Goal: Transaction & Acquisition: Obtain resource

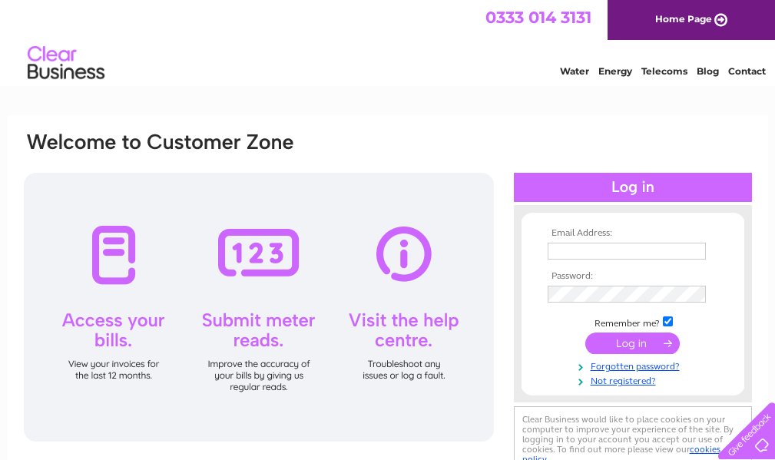
drag, startPoint x: 766, startPoint y: 0, endPoint x: 423, endPoint y: 105, distance: 358.4
click at [423, 90] on html "0333 014 3131 Home Page Water Energy Telecoms Blog Contact" at bounding box center [387, 45] width 775 height 90
type input "lilliesleaf@tiscali.co.uk"
click at [650, 346] on input "submit" at bounding box center [632, 344] width 94 height 22
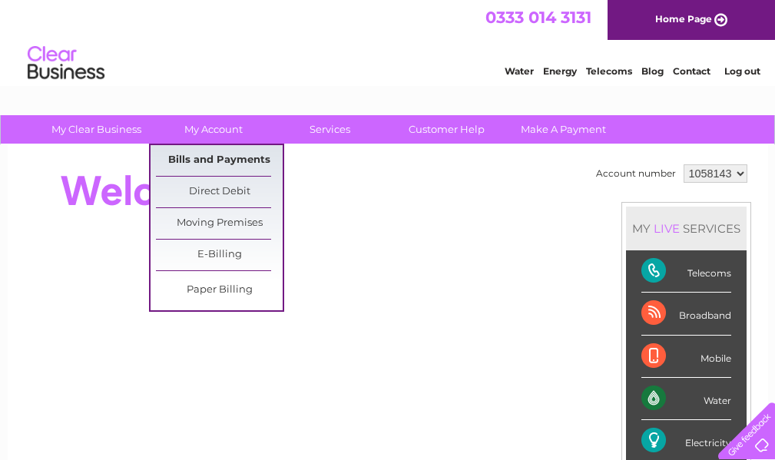
click at [229, 164] on link "Bills and Payments" at bounding box center [219, 160] width 127 height 31
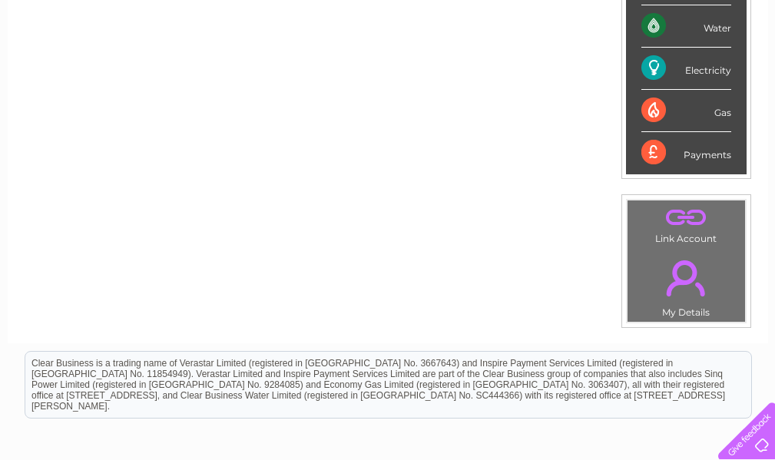
scroll to position [384, 0]
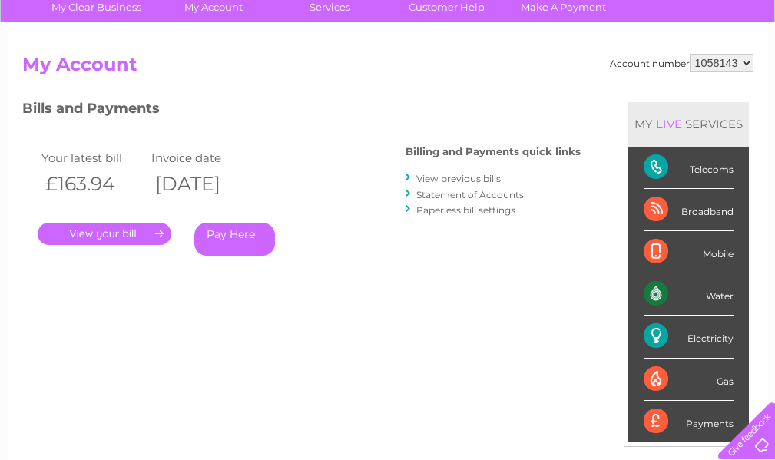
scroll to position [154, 0]
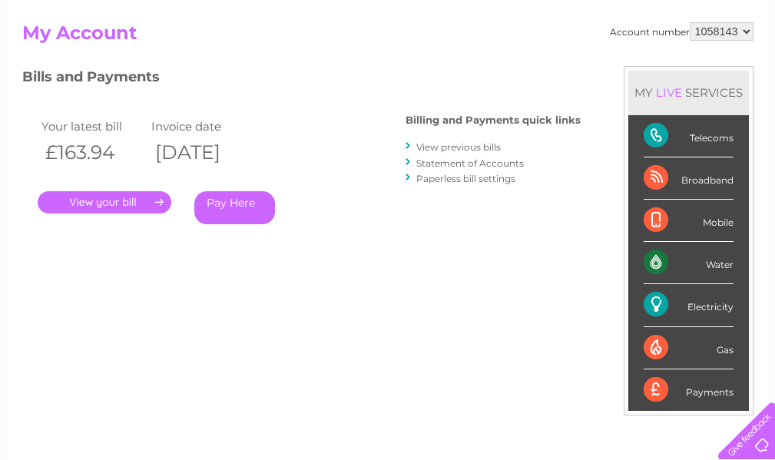
click at [441, 142] on link "View previous bills" at bounding box center [458, 147] width 85 height 12
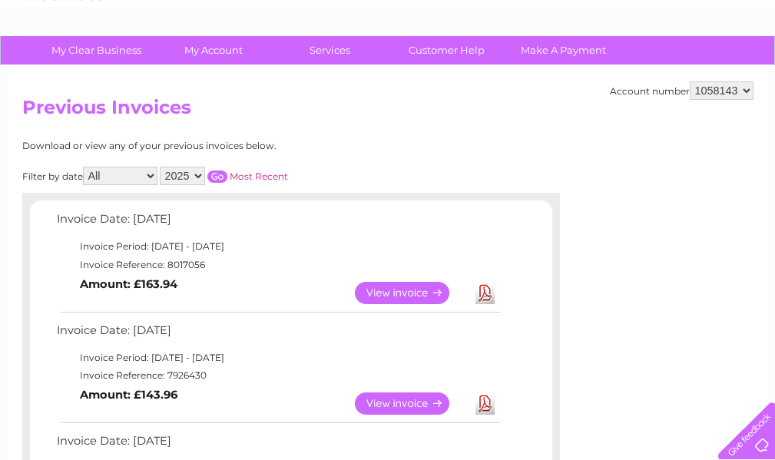
scroll to position [154, 0]
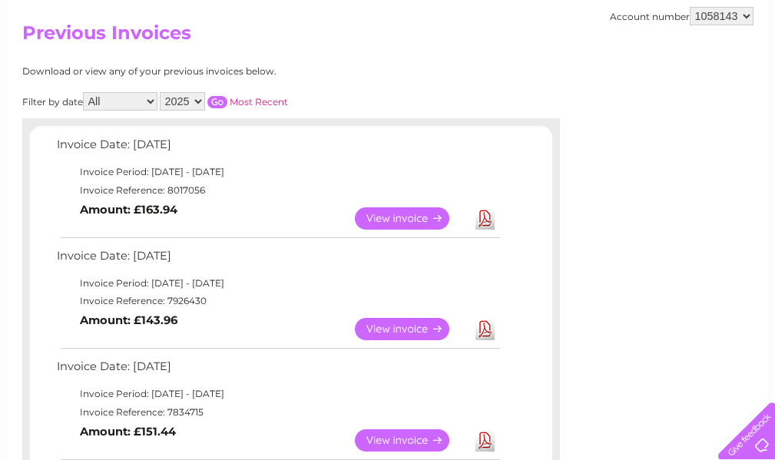
click at [186, 99] on select "2025 2024 2023 2022" at bounding box center [182, 101] width 45 height 18
click at [291, 103] on div "Filter by date All January February March April May June July August September …" at bounding box center [223, 101] width 403 height 18
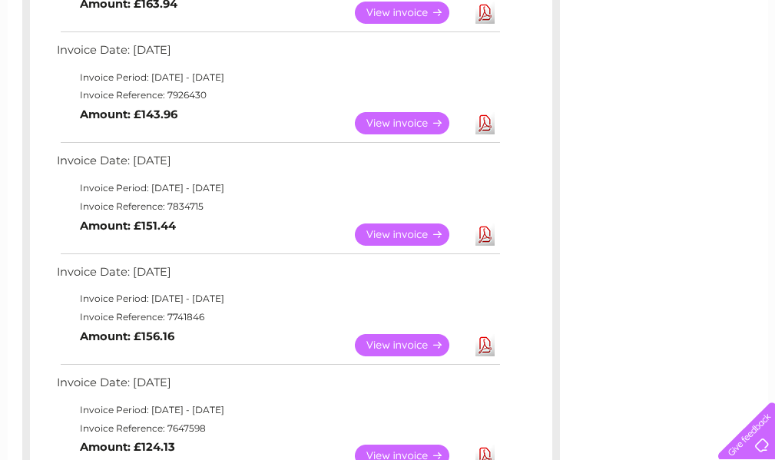
scroll to position [384, 0]
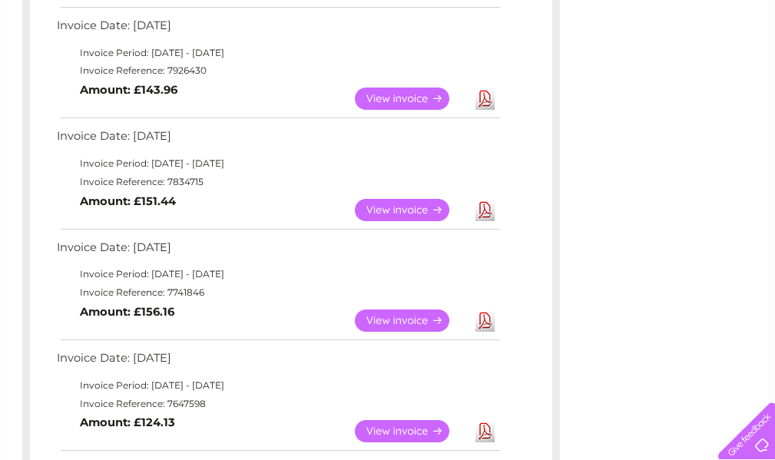
click at [423, 320] on link "View" at bounding box center [411, 321] width 113 height 22
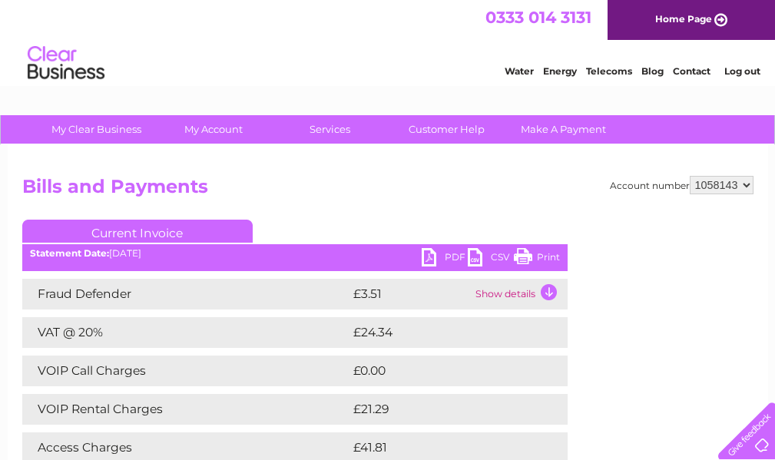
click at [442, 260] on link "PDF" at bounding box center [445, 259] width 46 height 22
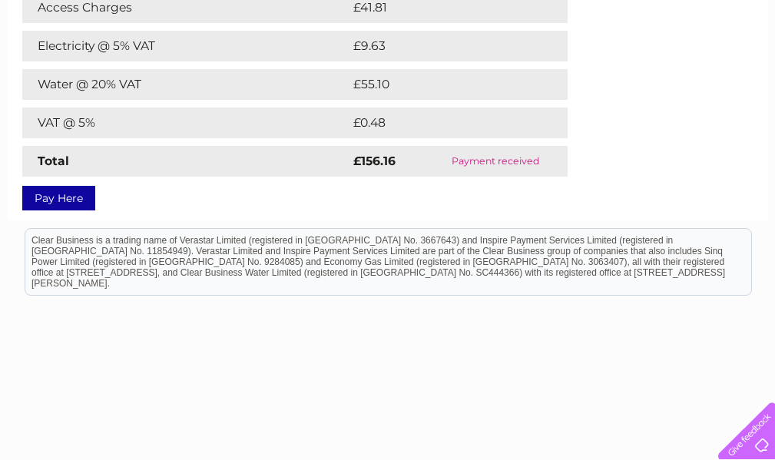
scroll to position [474, 0]
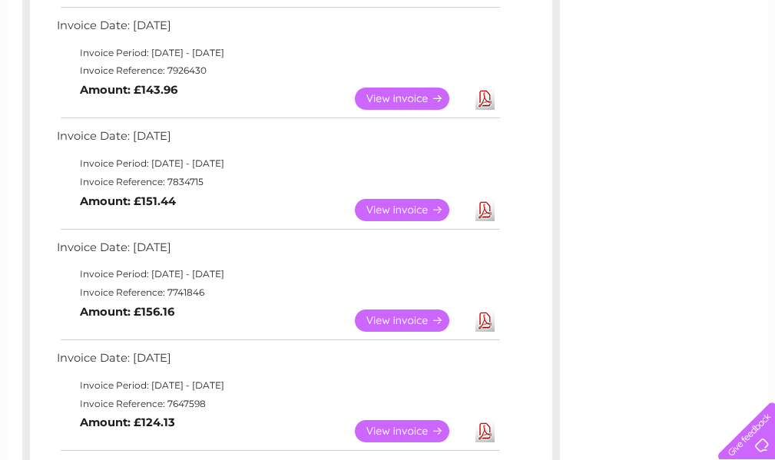
click at [489, 212] on link "Download" at bounding box center [485, 210] width 19 height 22
click at [486, 101] on link "Download" at bounding box center [485, 99] width 19 height 22
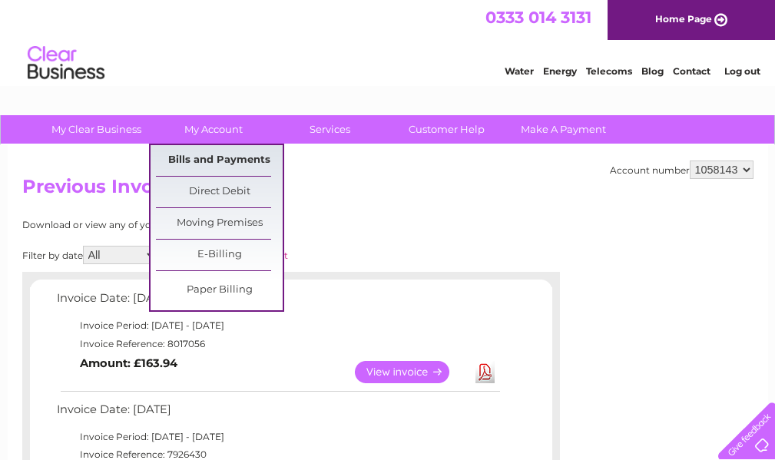
click at [247, 162] on link "Bills and Payments" at bounding box center [219, 160] width 127 height 31
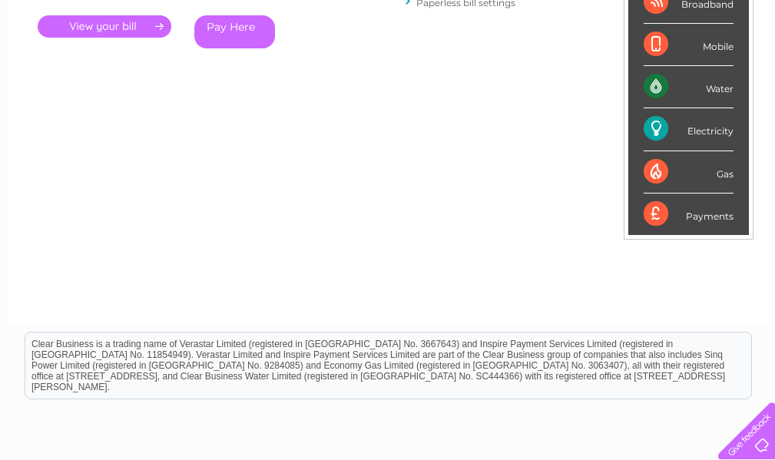
scroll to position [84, 0]
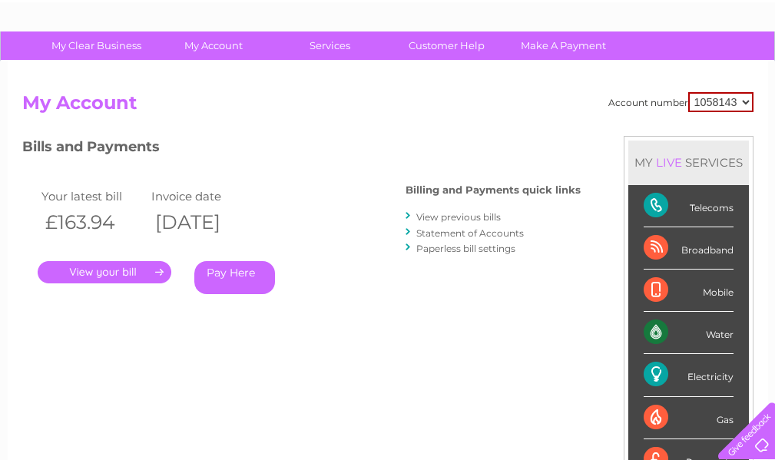
click at [143, 266] on link "." at bounding box center [105, 272] width 134 height 22
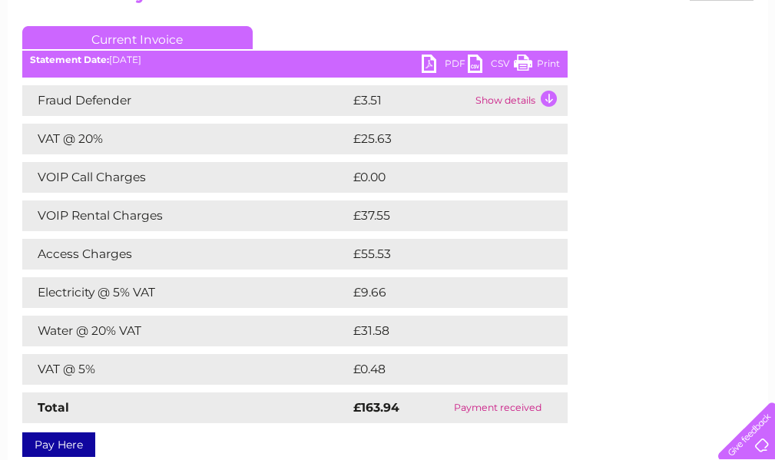
scroll to position [230, 0]
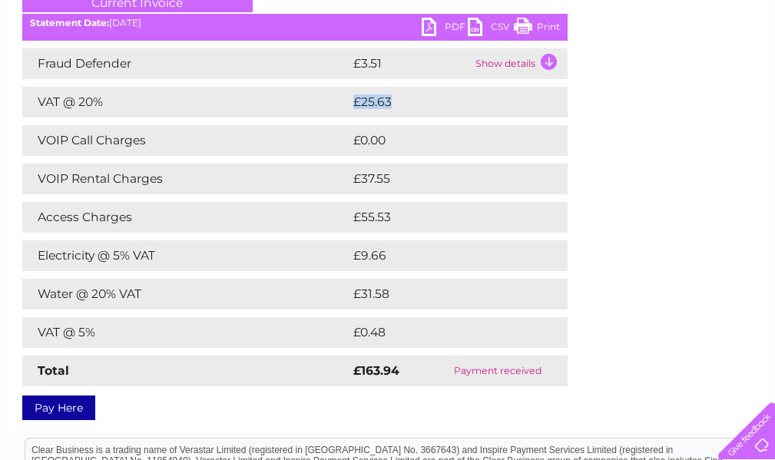
click at [336, 114] on tr "VAT @ 20% £25.63" at bounding box center [294, 102] width 545 height 31
drag, startPoint x: 395, startPoint y: 333, endPoint x: 370, endPoint y: 328, distance: 25.9
click at [370, 328] on td "£0.48" at bounding box center [441, 332] width 183 height 31
click at [324, 283] on tr "Water @ 20% VAT £31.58" at bounding box center [294, 294] width 545 height 31
drag, startPoint x: 384, startPoint y: 258, endPoint x: 326, endPoint y: 254, distance: 57.7
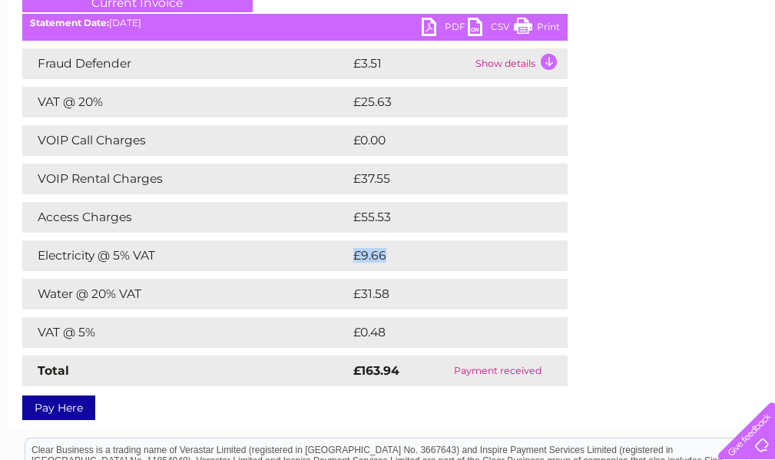
click at [326, 254] on tr "Electricity @ 5% VAT £9.66" at bounding box center [294, 255] width 545 height 31
click at [404, 290] on td "£31.58" at bounding box center [443, 294] width 186 height 31
drag, startPoint x: 406, startPoint y: 289, endPoint x: 283, endPoint y: 282, distance: 123.1
click at [283, 282] on tr "Water @ 20% VAT £31.58" at bounding box center [294, 294] width 545 height 31
drag, startPoint x: 355, startPoint y: 215, endPoint x: 312, endPoint y: 207, distance: 43.7
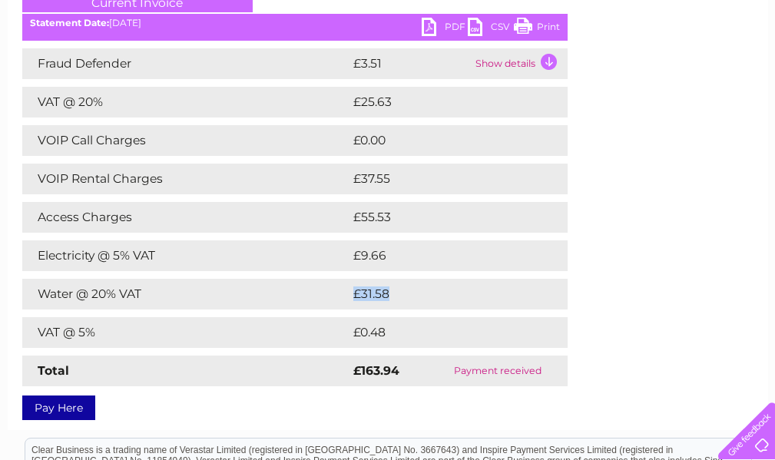
click at [312, 207] on tr "Access Charges £55.53" at bounding box center [294, 217] width 545 height 31
click at [366, 201] on div "Fraud Defender £3.51 Show details Your service itemisation is loading. This cou…" at bounding box center [294, 217] width 545 height 338
drag, startPoint x: 317, startPoint y: 211, endPoint x: 291, endPoint y: 210, distance: 25.4
click at [298, 210] on tr "Access Charges £55.53" at bounding box center [294, 217] width 545 height 31
click at [250, 210] on td "Access Charges" at bounding box center [185, 217] width 327 height 31
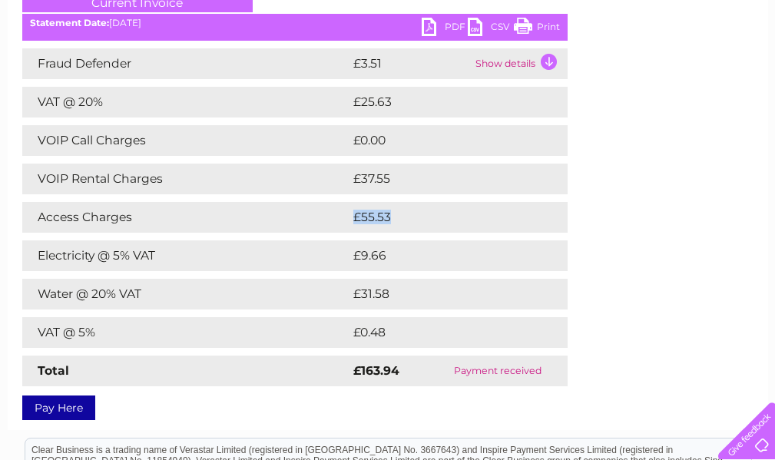
drag, startPoint x: 392, startPoint y: 219, endPoint x: 353, endPoint y: 209, distance: 40.4
click at [353, 209] on td "£55.53" at bounding box center [443, 217] width 187 height 31
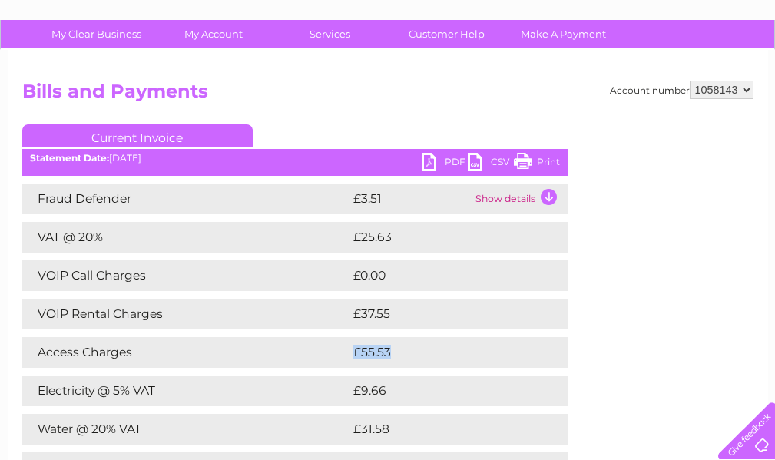
scroll to position [77, 0]
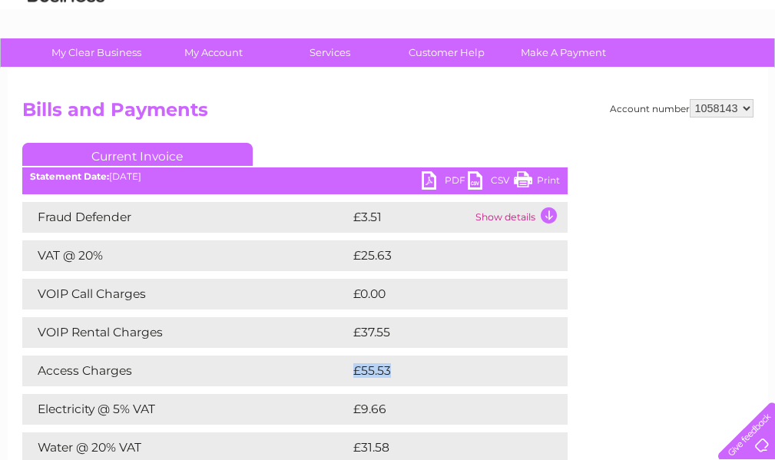
click at [457, 182] on link "PDF" at bounding box center [445, 182] width 46 height 22
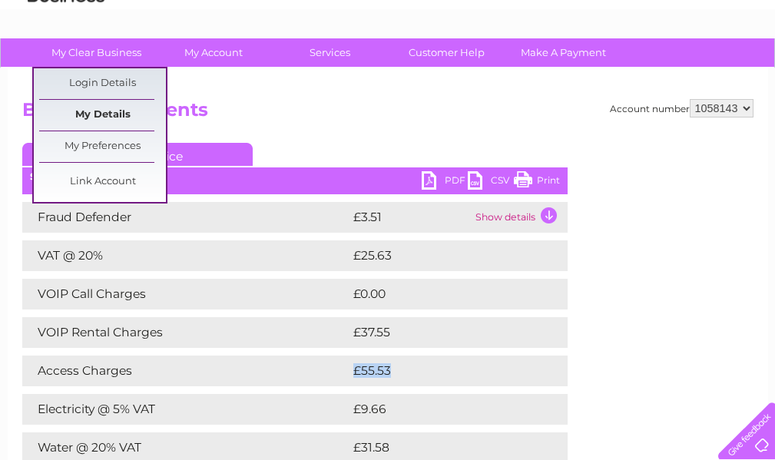
click at [105, 113] on link "My Details" at bounding box center [102, 115] width 127 height 31
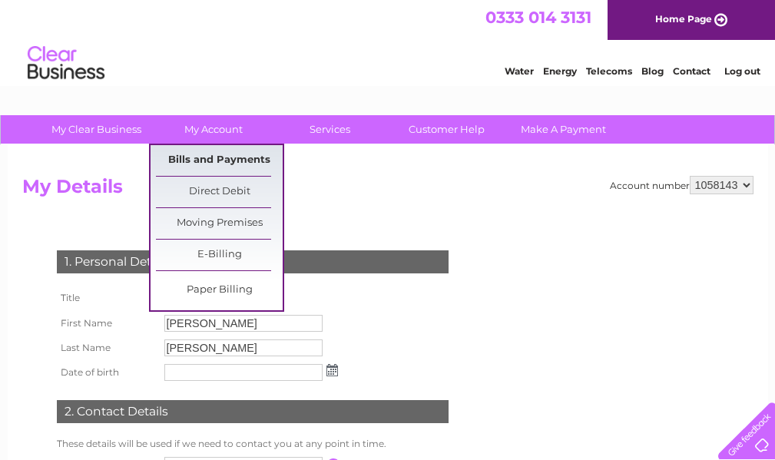
click at [233, 167] on link "Bills and Payments" at bounding box center [219, 160] width 127 height 31
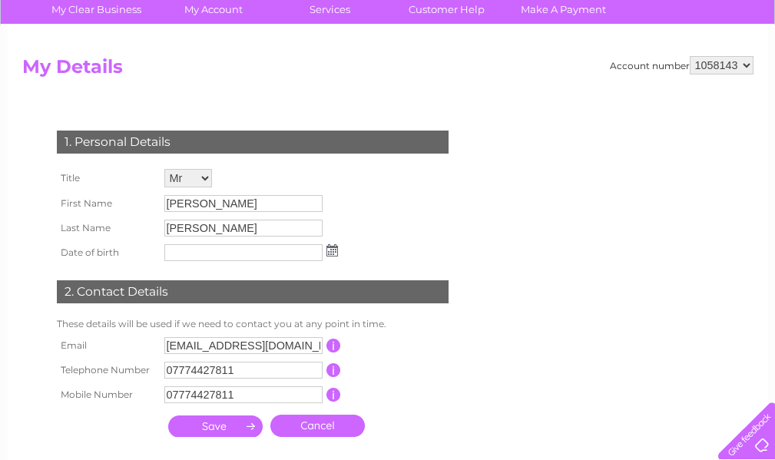
scroll to position [154, 0]
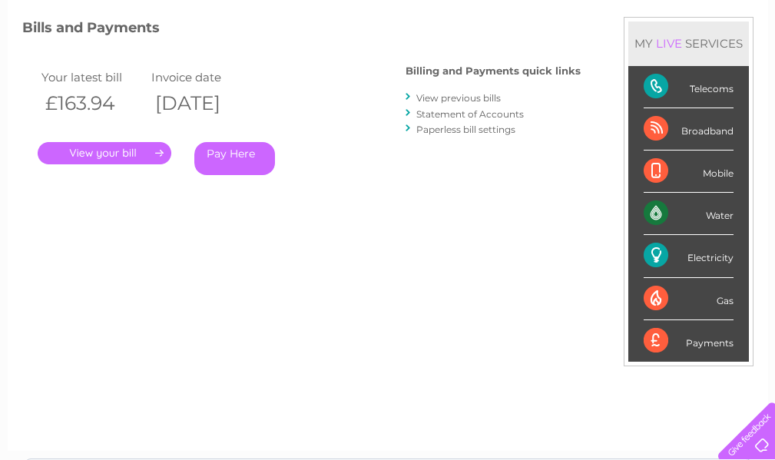
scroll to position [77, 0]
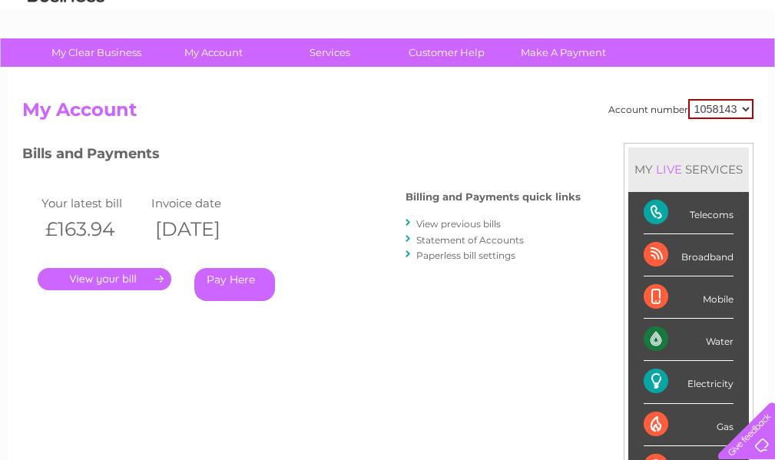
click at [450, 224] on link "View previous bills" at bounding box center [458, 224] width 85 height 12
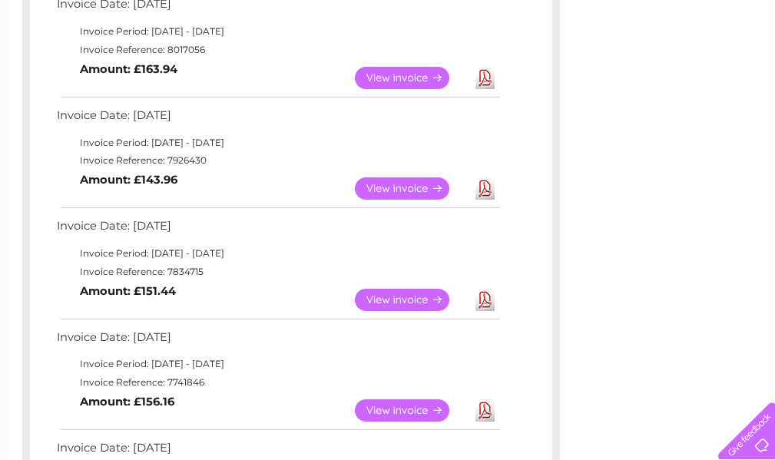
scroll to position [307, 0]
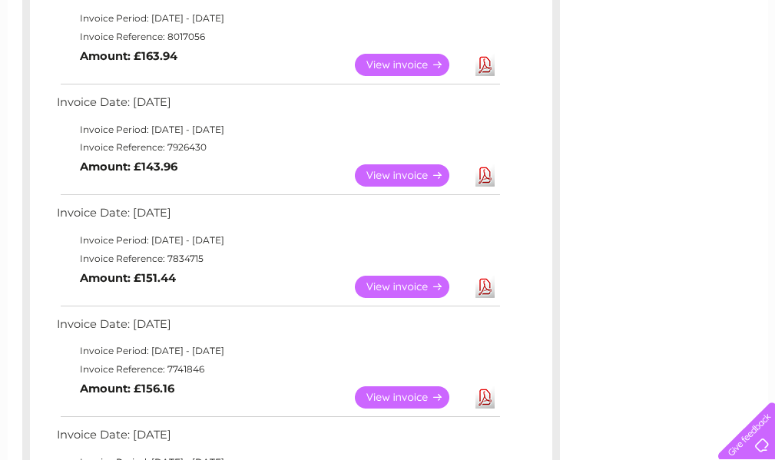
click at [495, 181] on td "Download" at bounding box center [485, 176] width 27 height 30
click at [492, 181] on link "Download" at bounding box center [485, 175] width 19 height 22
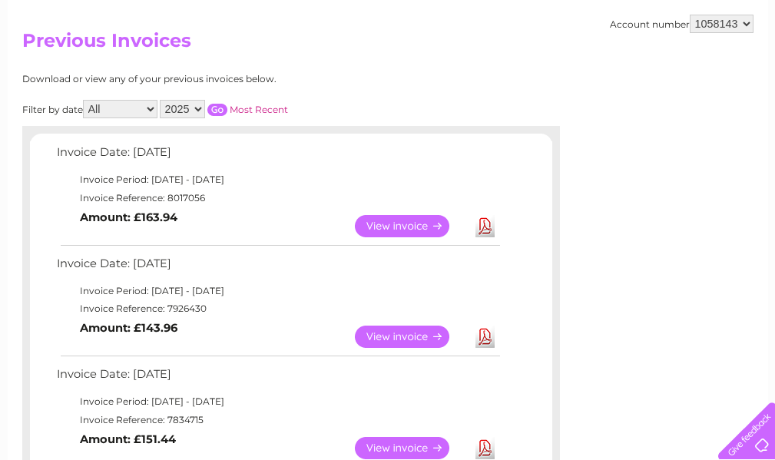
scroll to position [0, 0]
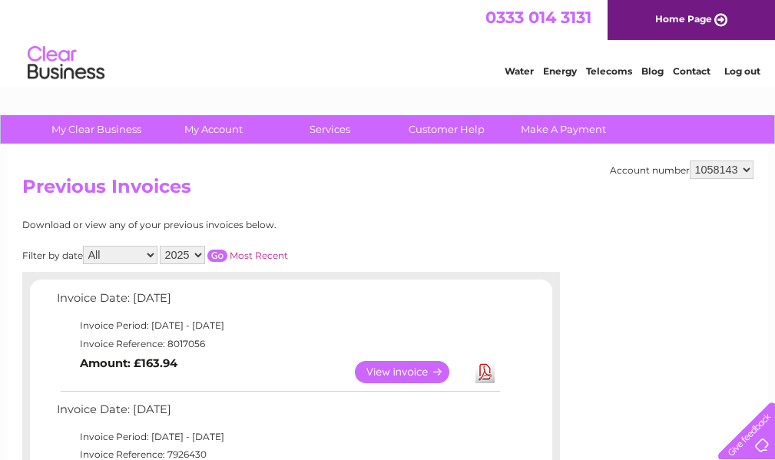
click at [704, 168] on select "1058143" at bounding box center [722, 170] width 64 height 18
click at [294, 180] on h2 "Previous Invoices" at bounding box center [387, 190] width 731 height 29
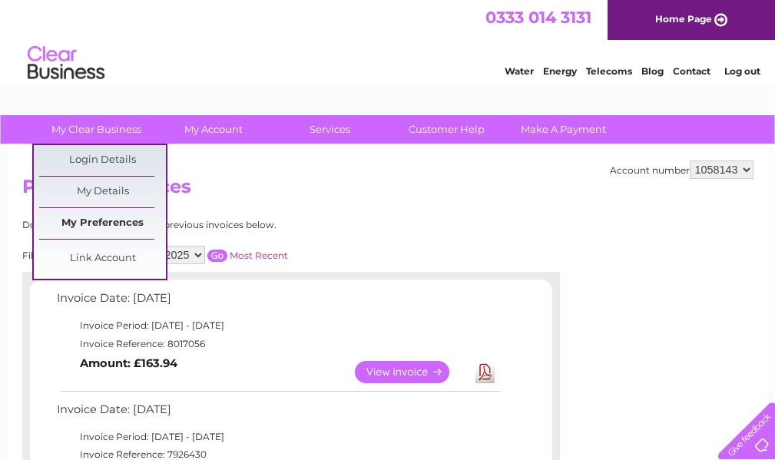
click at [102, 217] on link "My Preferences" at bounding box center [102, 223] width 127 height 31
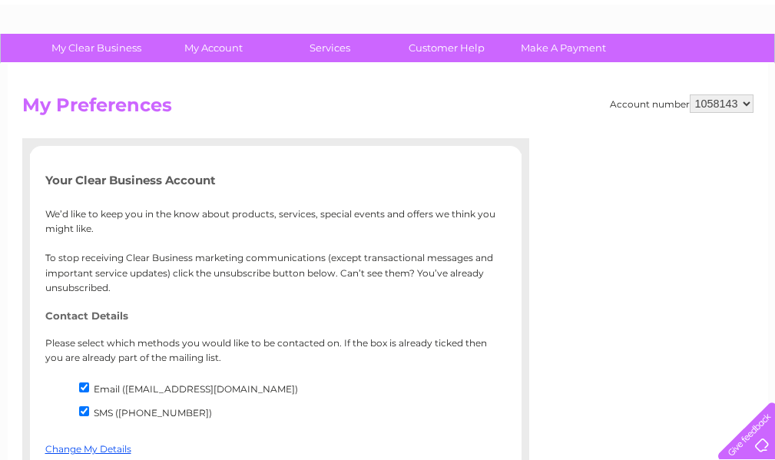
scroll to position [77, 0]
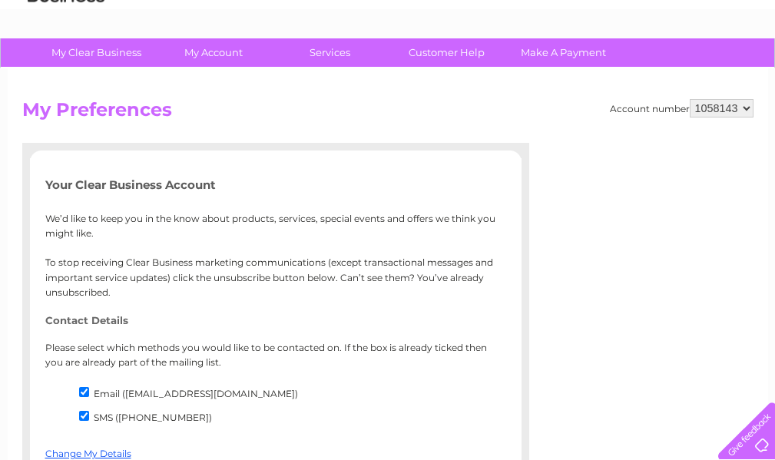
click at [409, 197] on div "Your Clear Business Account We’d like to keep you in the know about products, s…" at bounding box center [276, 385] width 492 height 414
click at [434, 60] on link "Customer Help" at bounding box center [446, 52] width 127 height 28
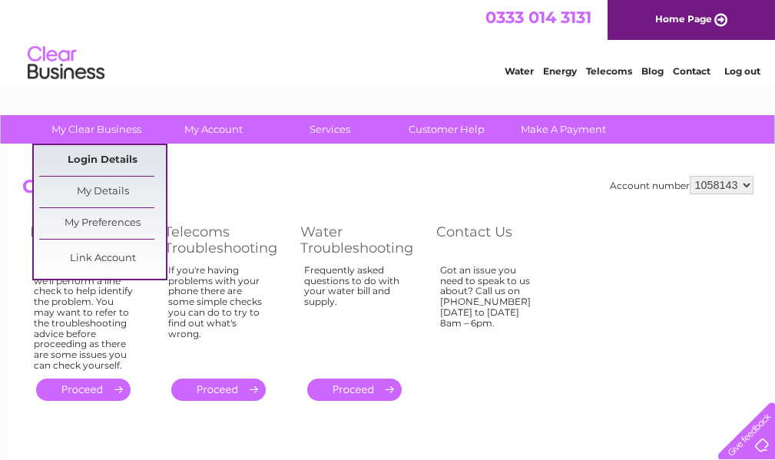
click at [114, 157] on link "Login Details" at bounding box center [102, 160] width 127 height 31
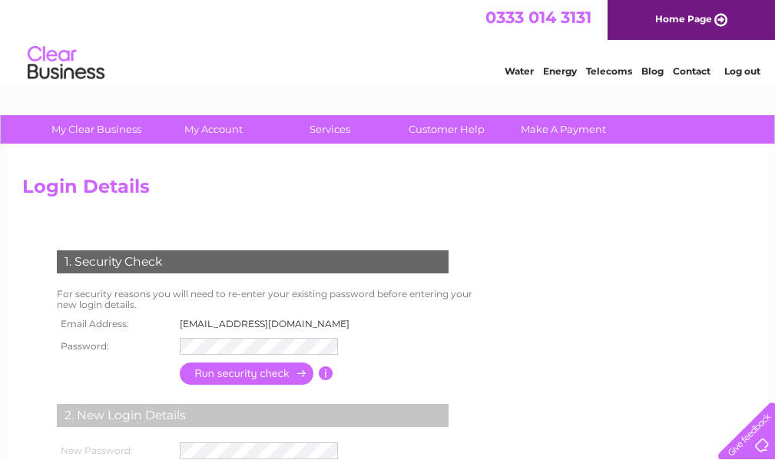
click at [118, 134] on link "My Clear Business" at bounding box center [96, 129] width 127 height 28
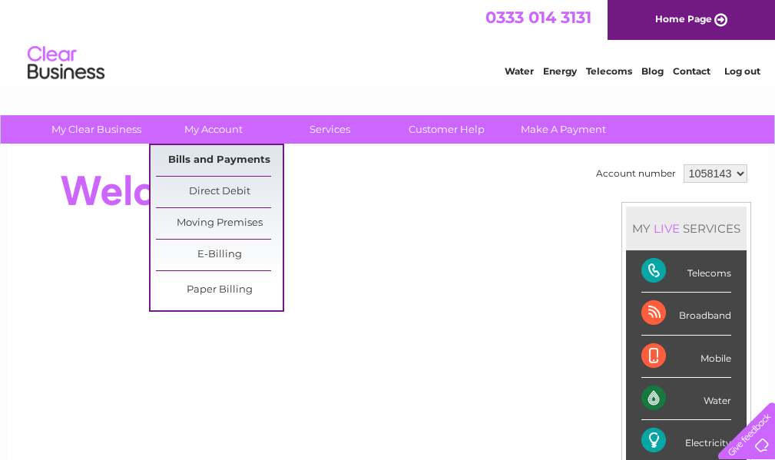
click at [224, 166] on link "Bills and Payments" at bounding box center [219, 160] width 127 height 31
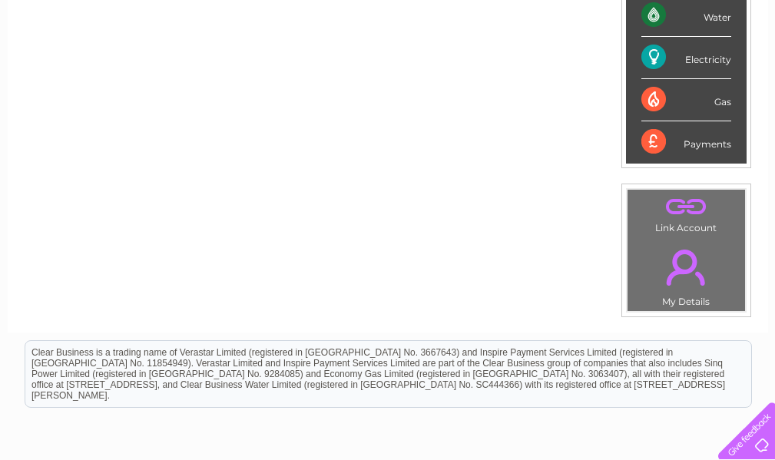
scroll to position [384, 0]
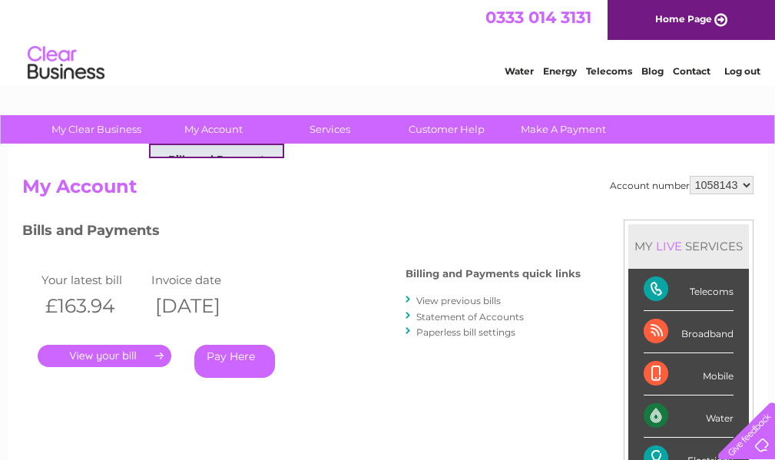
click at [114, 362] on link "." at bounding box center [105, 356] width 134 height 22
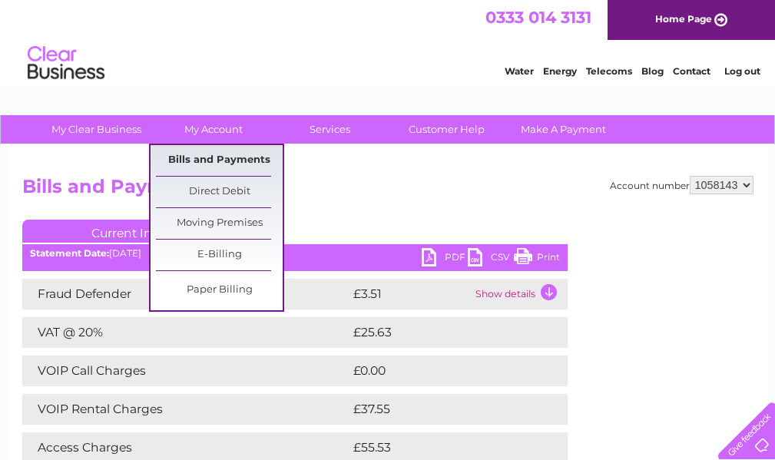
click at [233, 167] on link "Bills and Payments" at bounding box center [219, 160] width 127 height 31
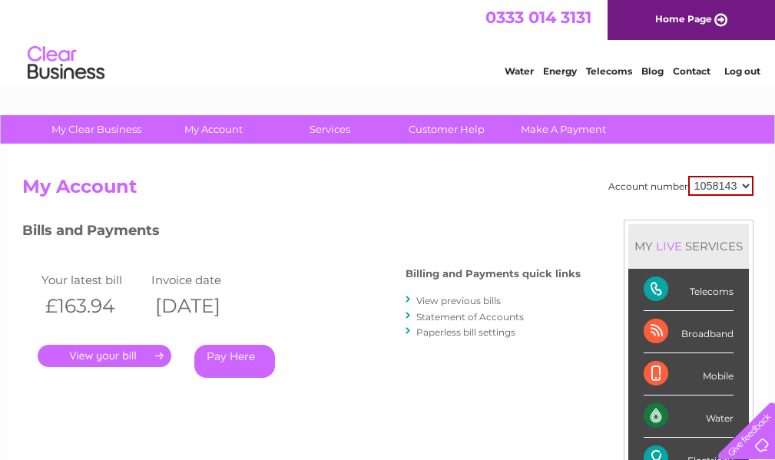
click at [488, 311] on link "Statement of Accounts" at bounding box center [470, 317] width 108 height 12
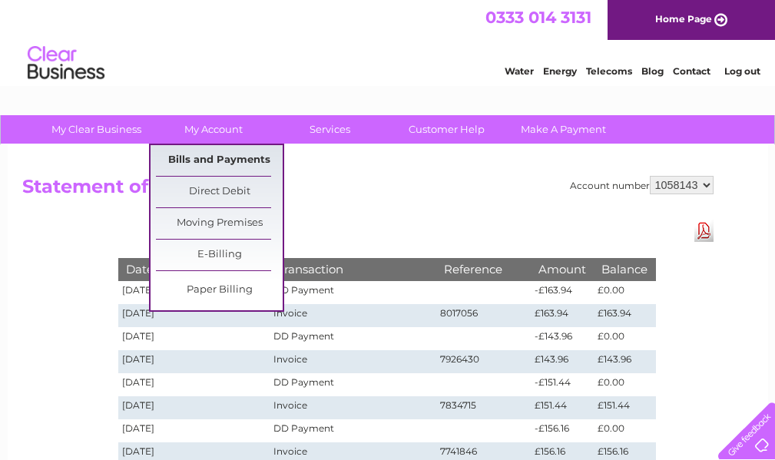
click at [207, 164] on link "Bills and Payments" at bounding box center [219, 160] width 127 height 31
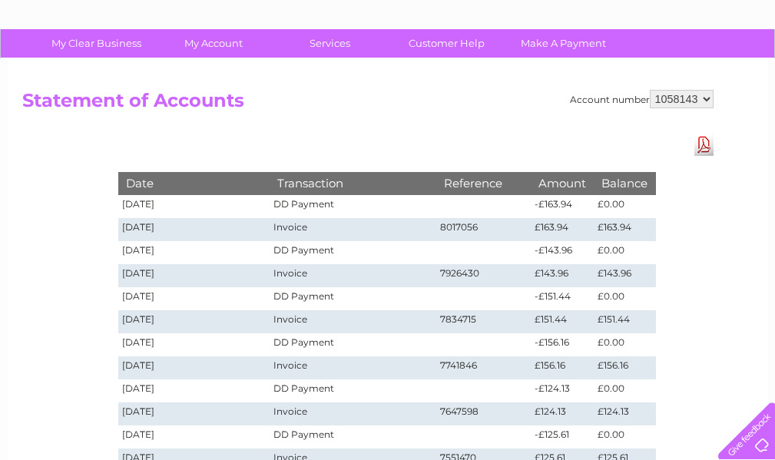
scroll to position [230, 0]
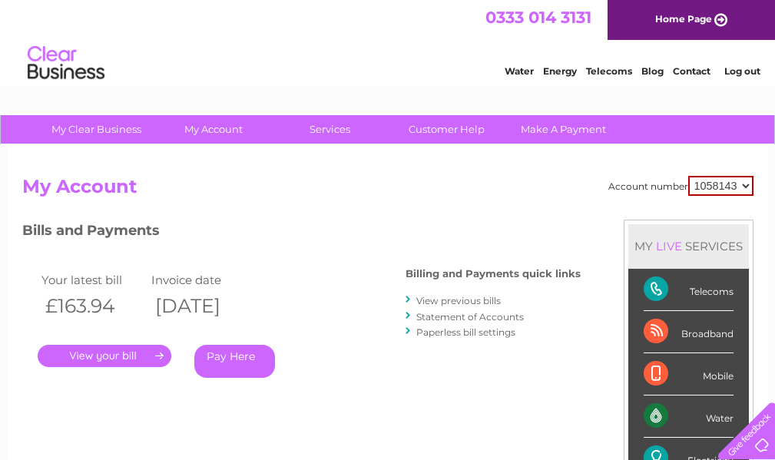
click at [143, 354] on link "." at bounding box center [105, 356] width 134 height 22
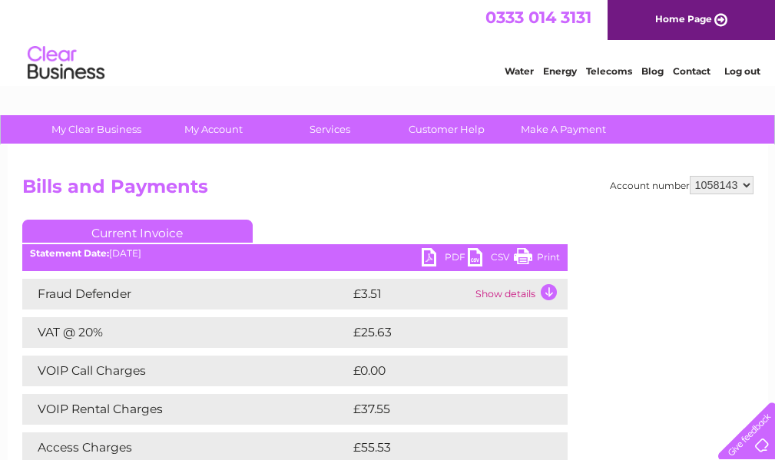
click at [431, 252] on link "PDF" at bounding box center [445, 259] width 46 height 22
click at [386, 194] on h2 "Bills and Payments" at bounding box center [387, 190] width 731 height 29
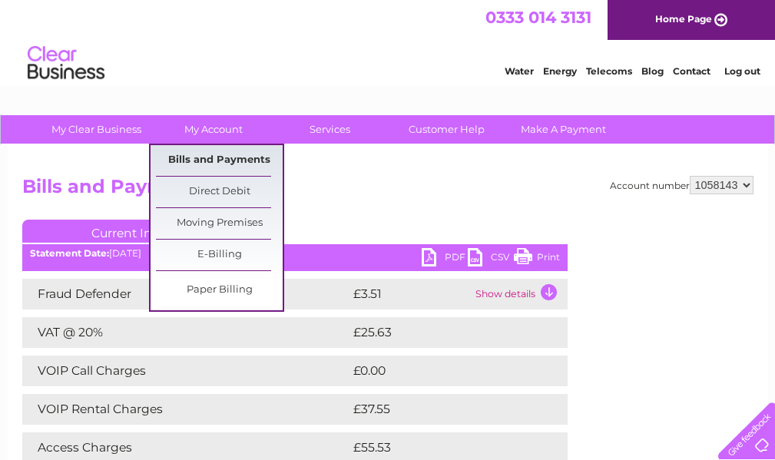
click at [214, 156] on link "Bills and Payments" at bounding box center [219, 160] width 127 height 31
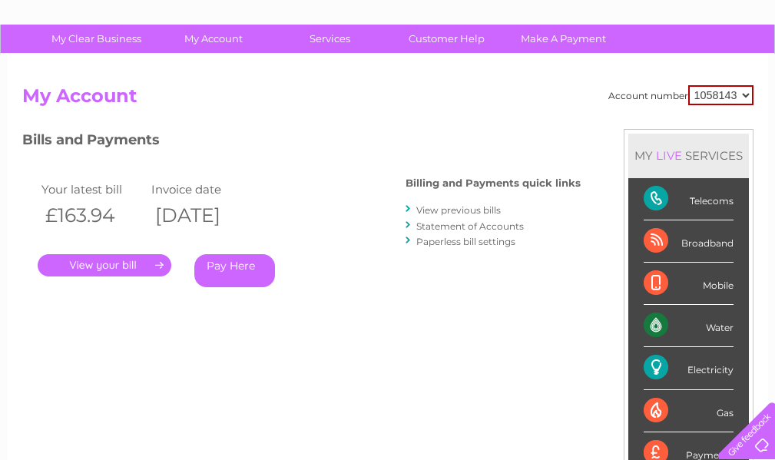
scroll to position [77, 0]
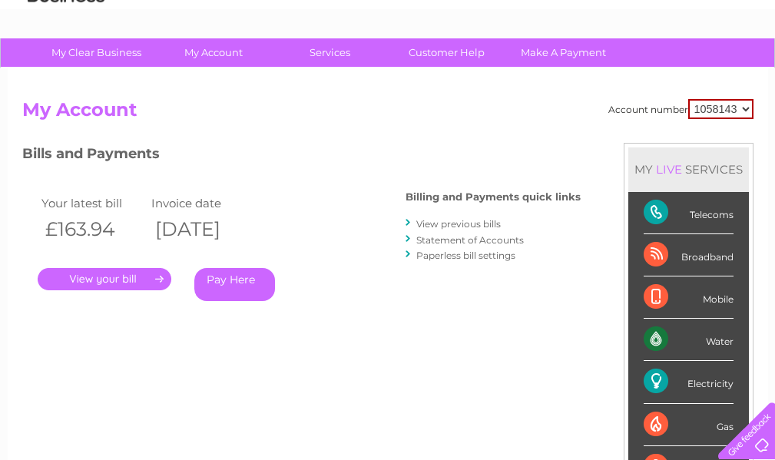
click at [457, 227] on link "View previous bills" at bounding box center [458, 224] width 85 height 12
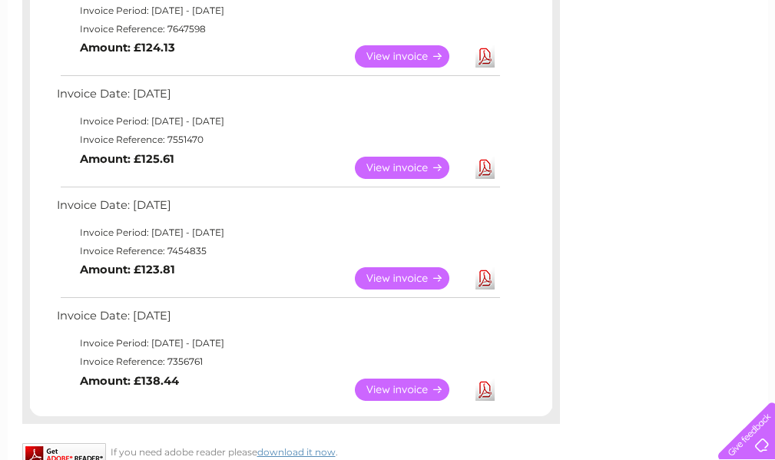
scroll to position [768, 0]
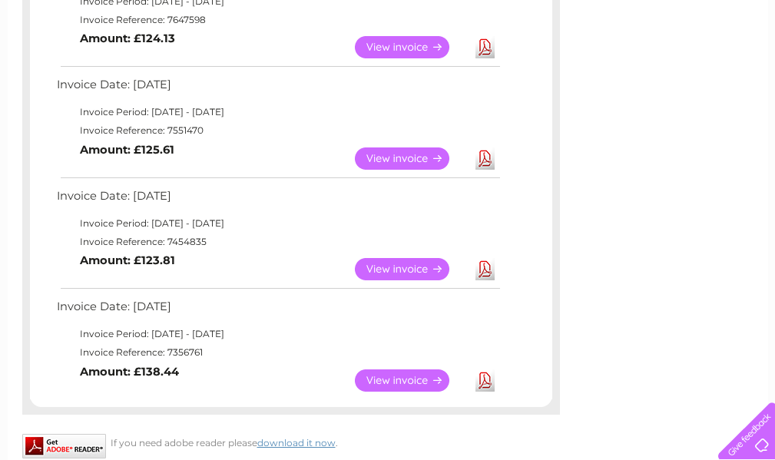
click at [489, 380] on link "Download" at bounding box center [485, 381] width 19 height 22
